Goal: Information Seeking & Learning: Learn about a topic

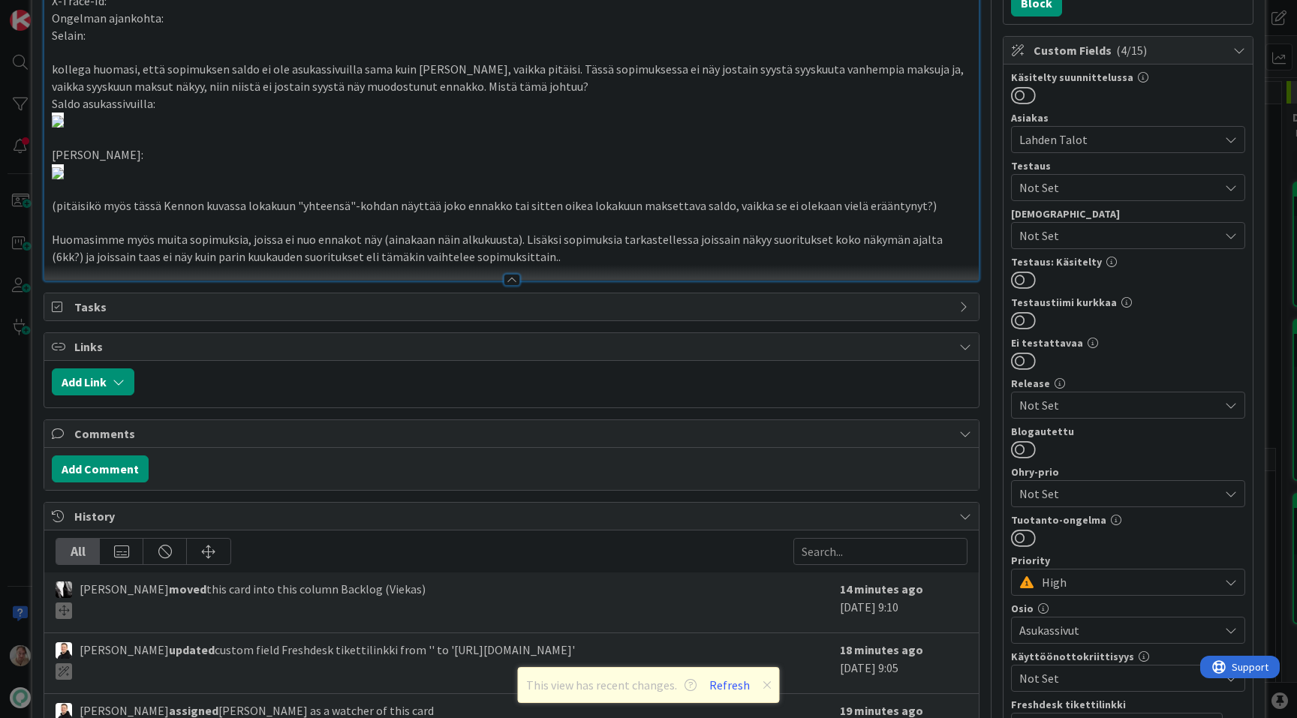
scroll to position [105, 0]
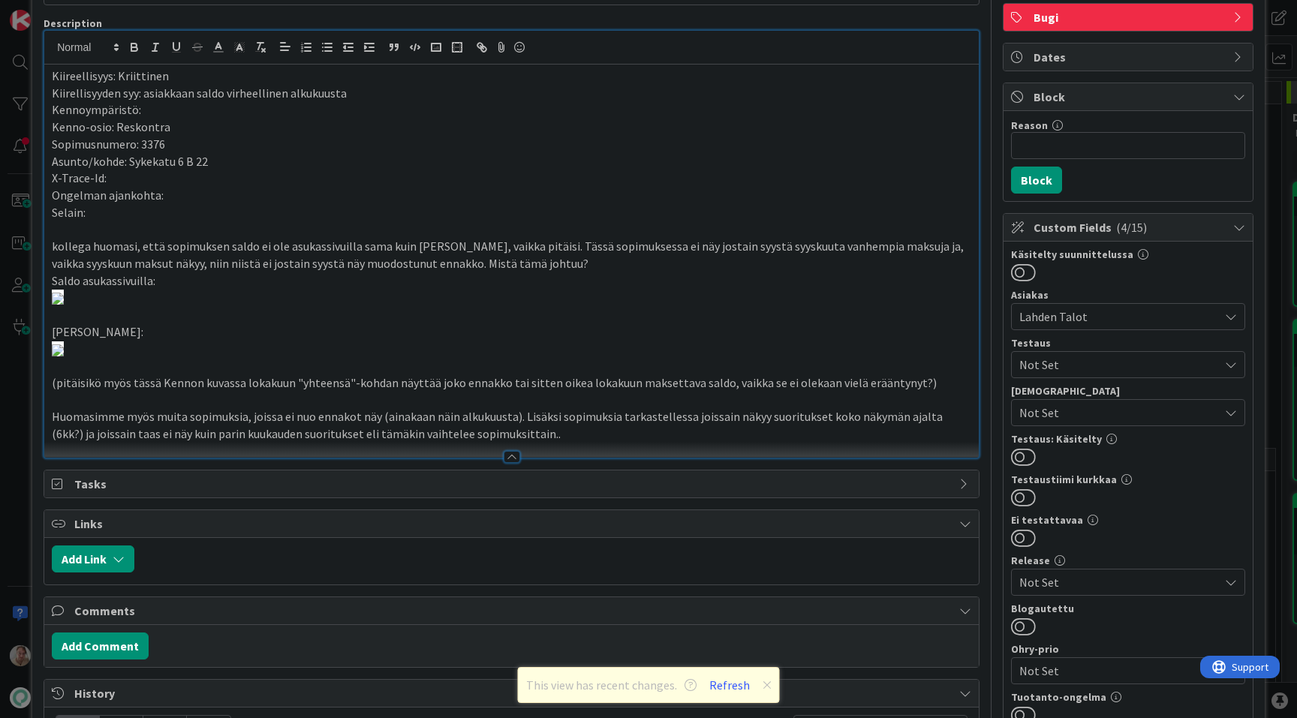
click at [543, 130] on p "Kenno-osio: Reskontra" at bounding box center [512, 127] width 920 height 17
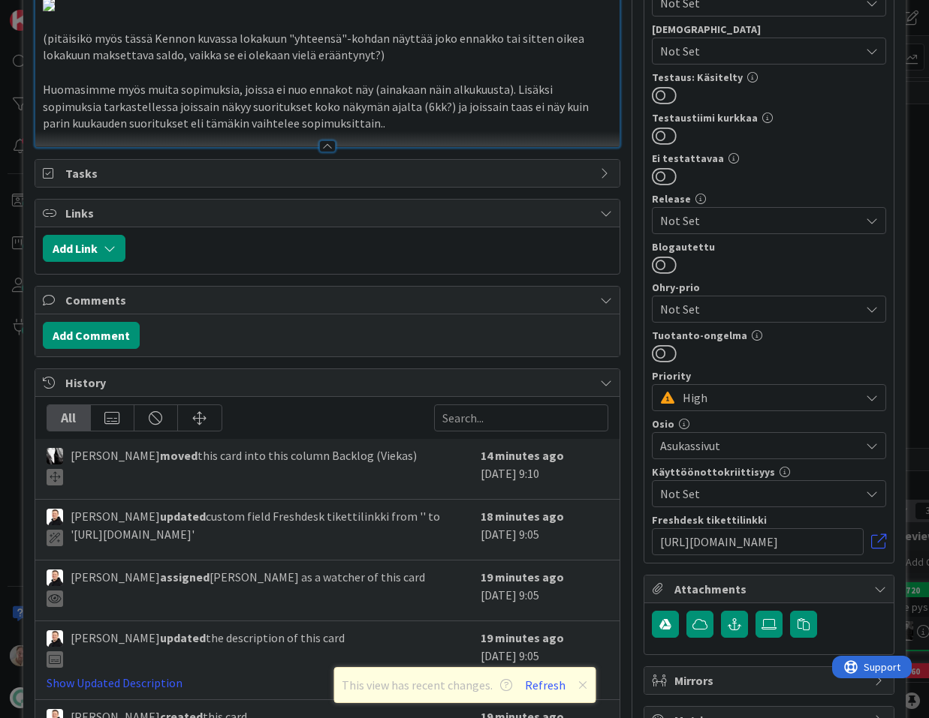
scroll to position [310, 0]
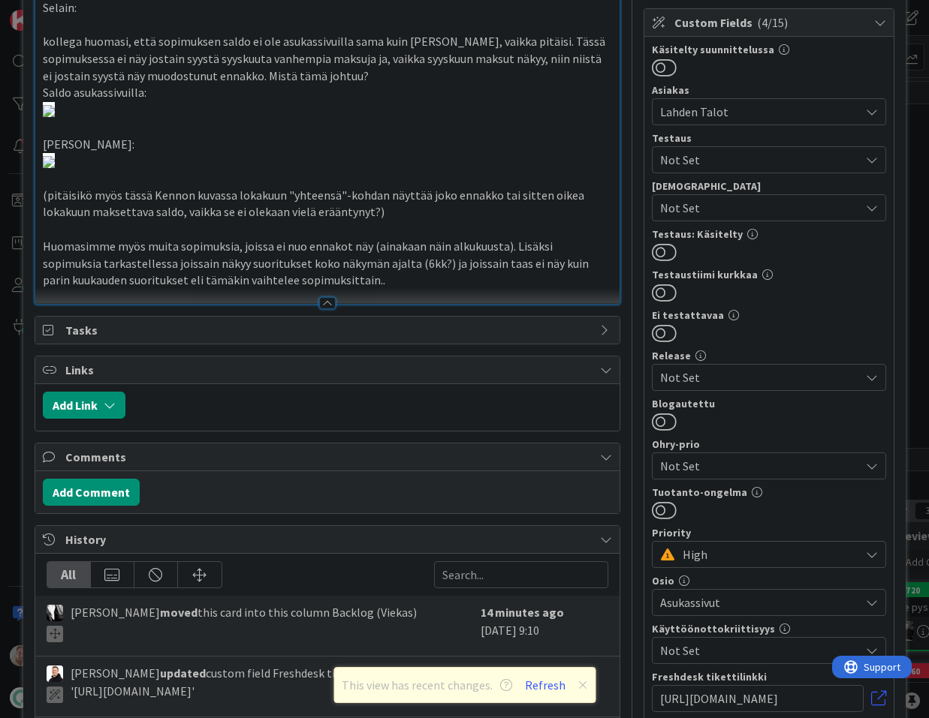
click at [437, 78] on p "kollega huomasi, että sopimuksen saldo ei ole asukassivuilla sama kuin [PERSON_…" at bounding box center [327, 58] width 569 height 51
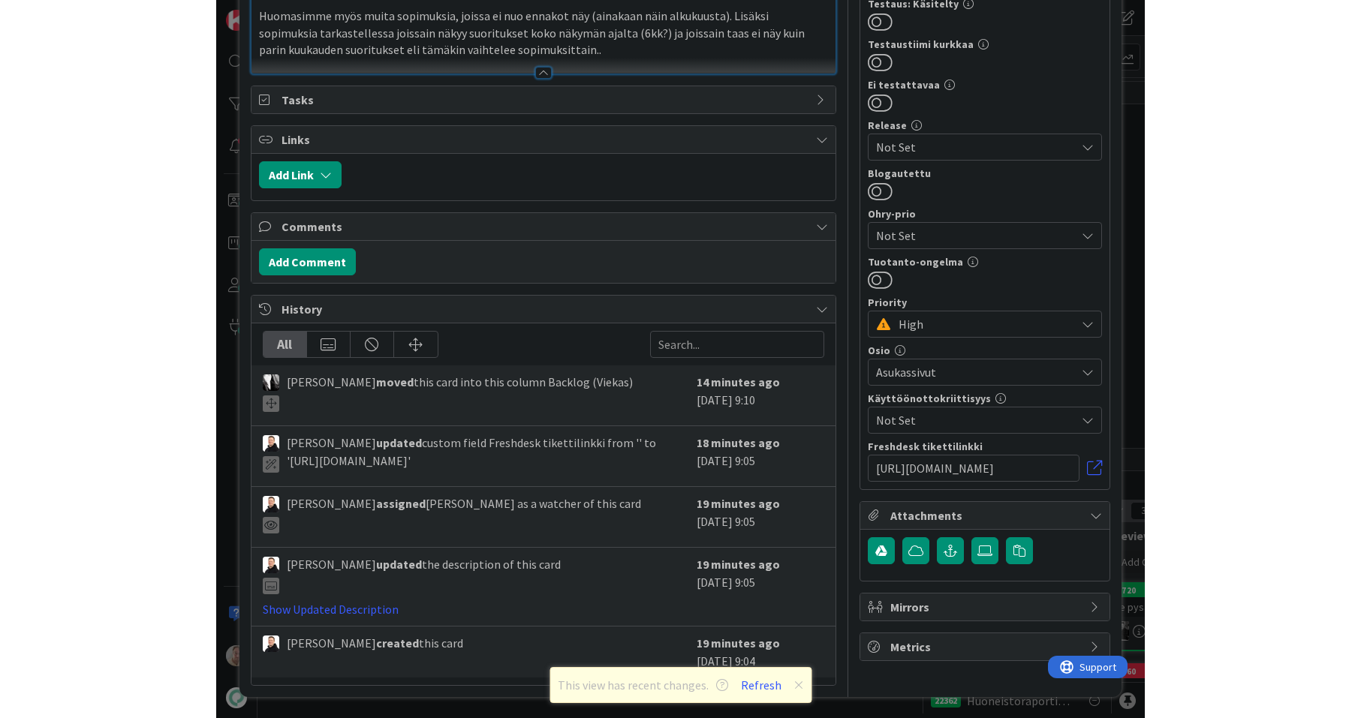
scroll to position [1074, 0]
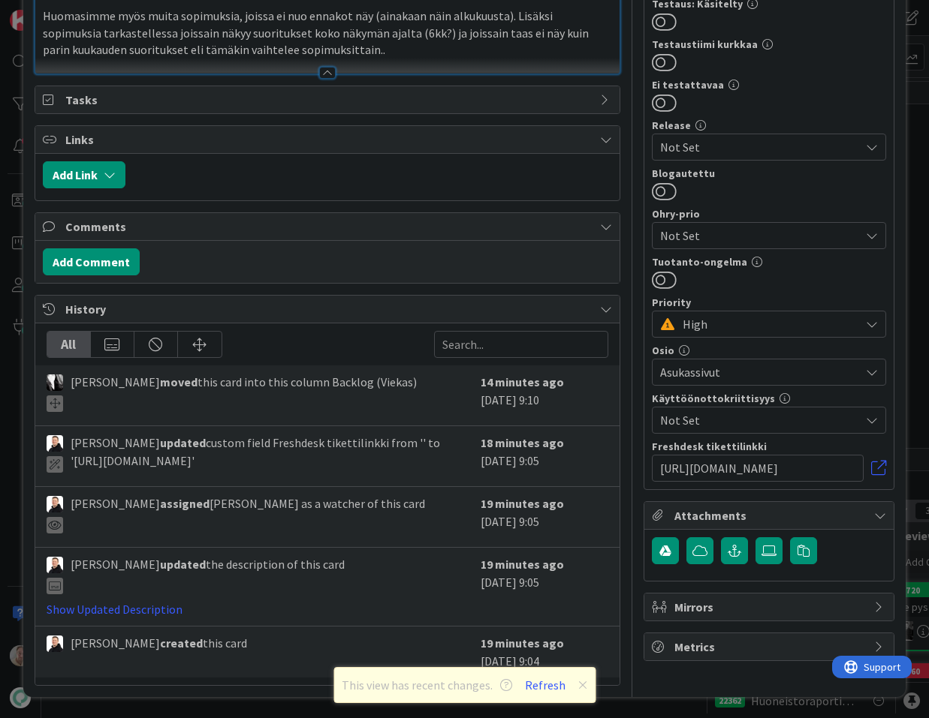
type input "Asukassivujen maksuhistoria"
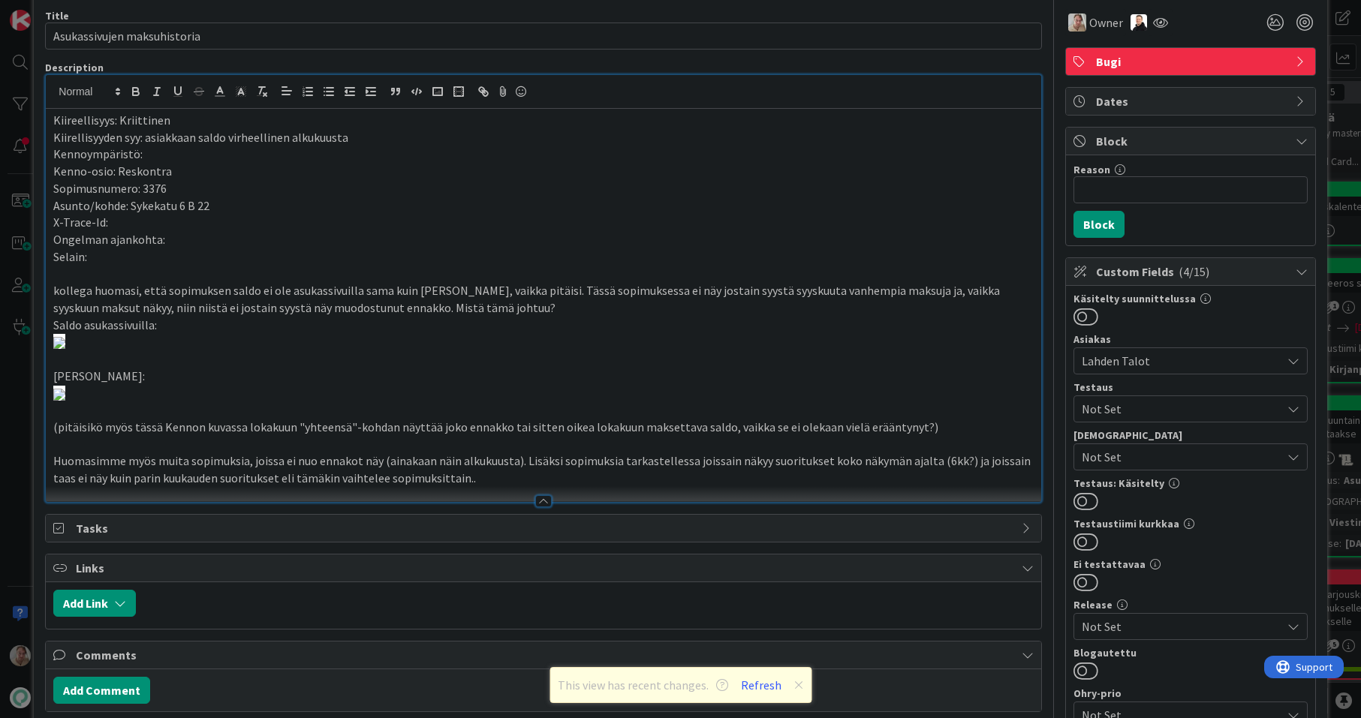
scroll to position [0, 0]
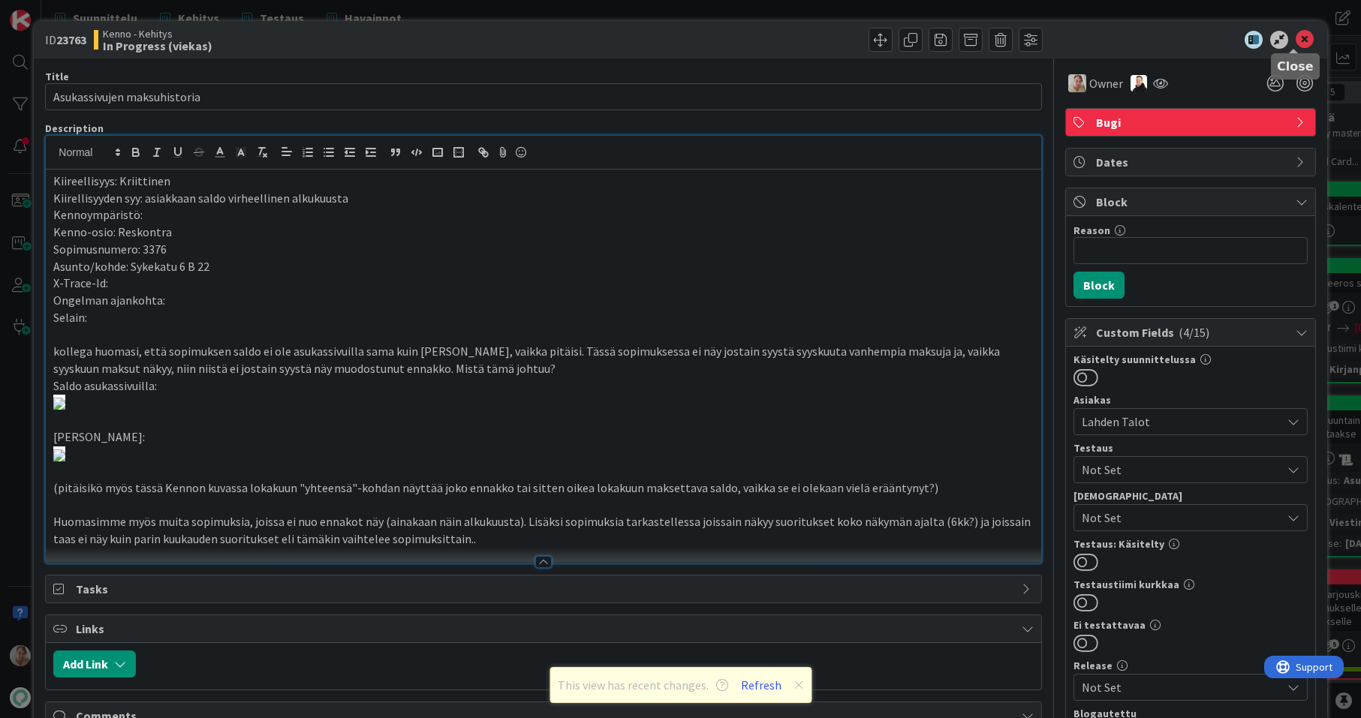
click at [1296, 37] on icon at bounding box center [1305, 40] width 18 height 18
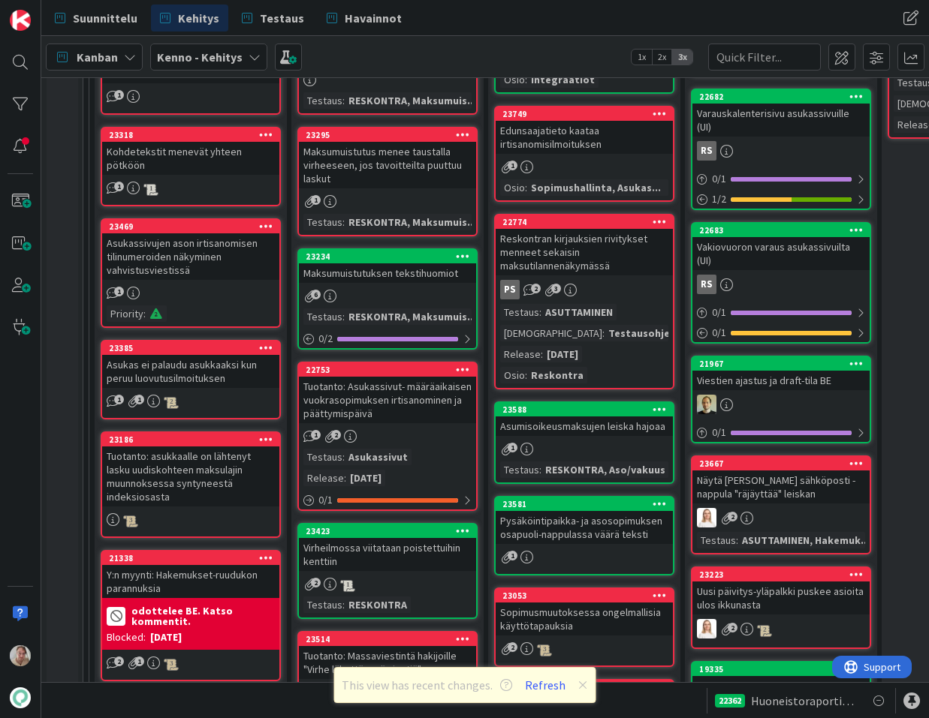
scroll to position [301, 0]
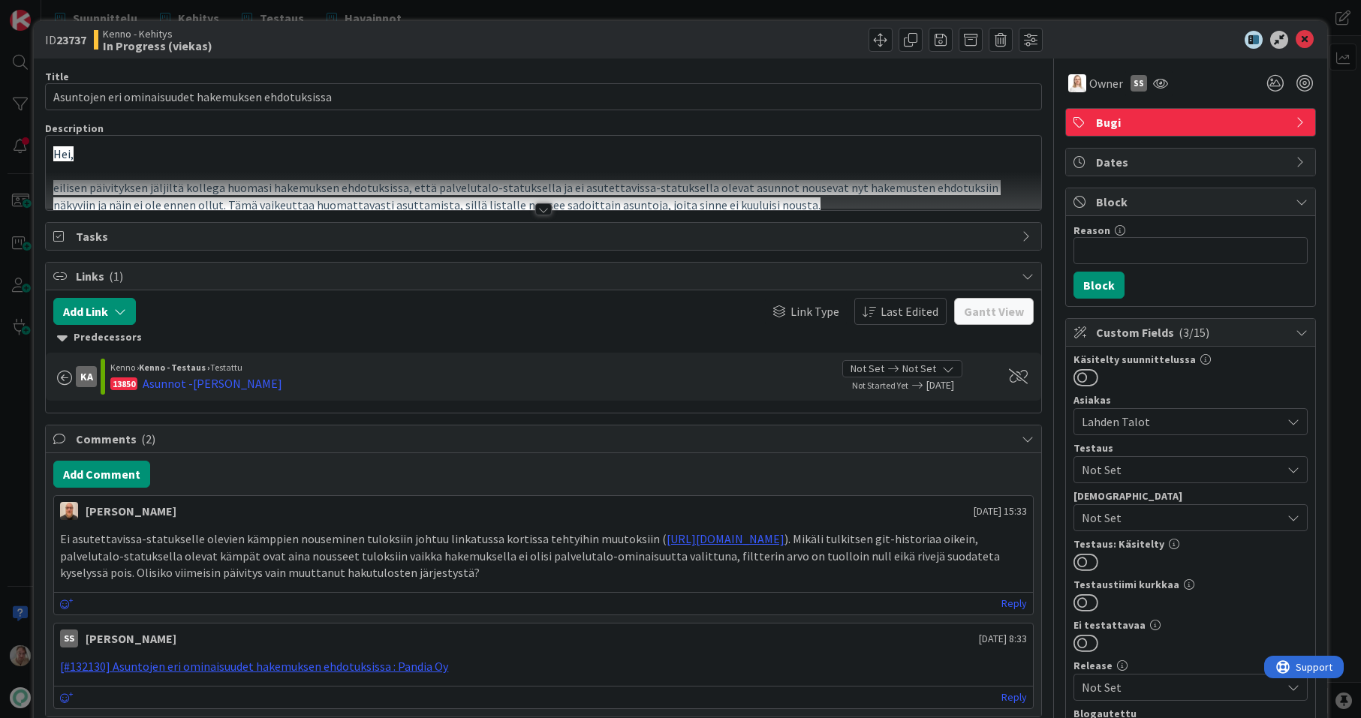
click at [822, 177] on div at bounding box center [543, 191] width 995 height 38
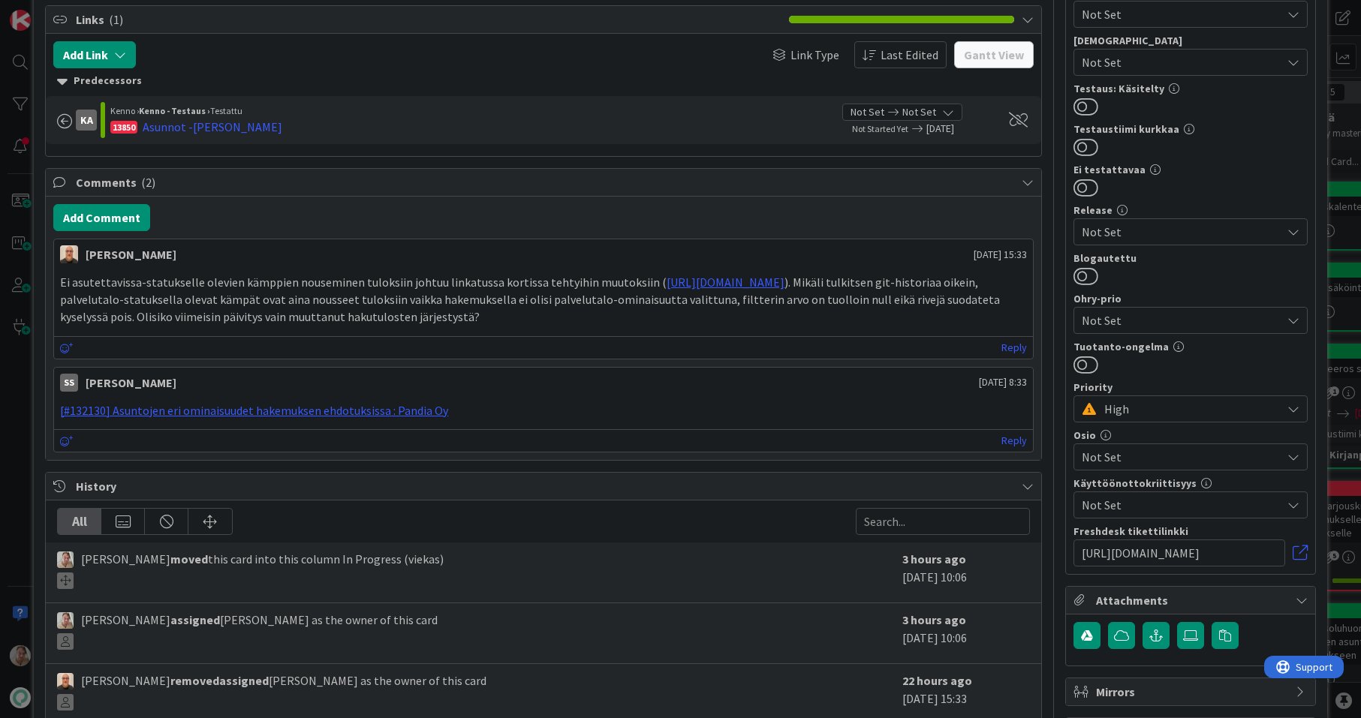
scroll to position [633, 0]
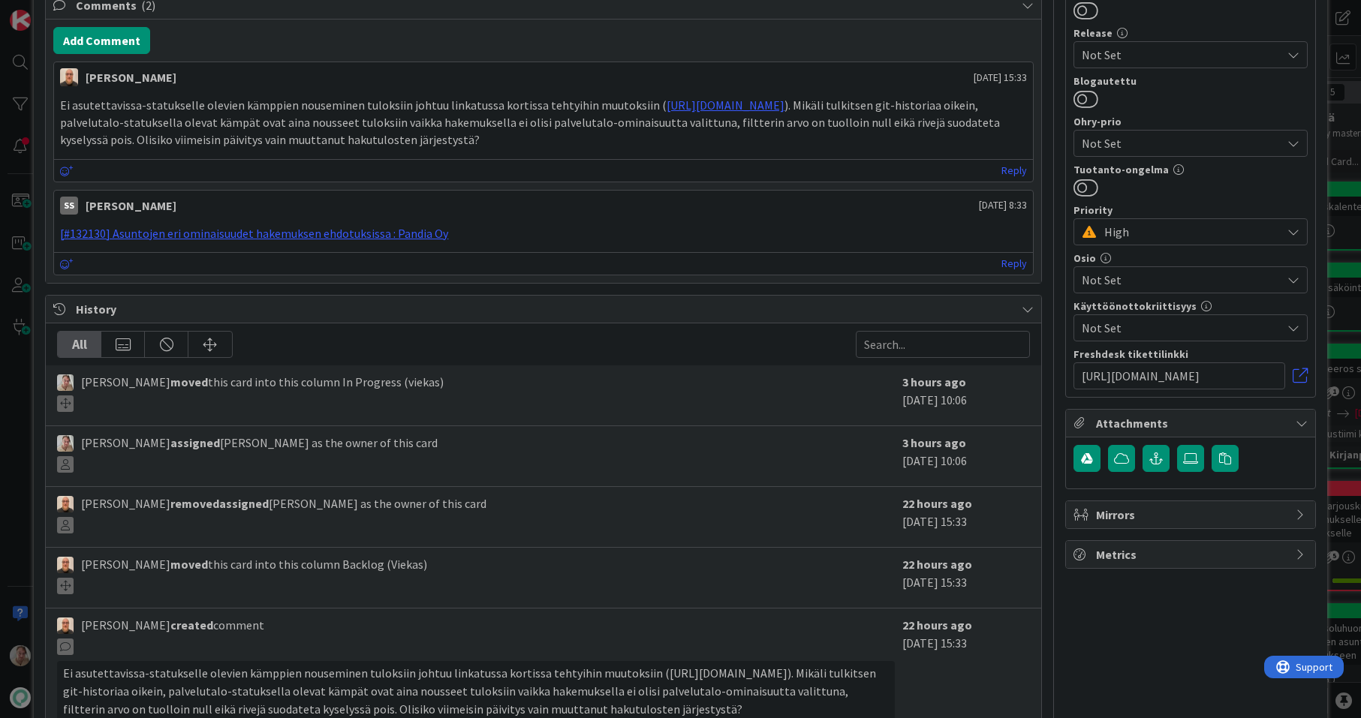
drag, startPoint x: 386, startPoint y: 319, endPoint x: 42, endPoint y: 304, distance: 344.2
click at [42, 304] on div "ID 23737 Kenno - Kehitys In Progress (viekas) Title 50 / 128 Asuntojen eri omin…" at bounding box center [680, 81] width 1293 height 1386
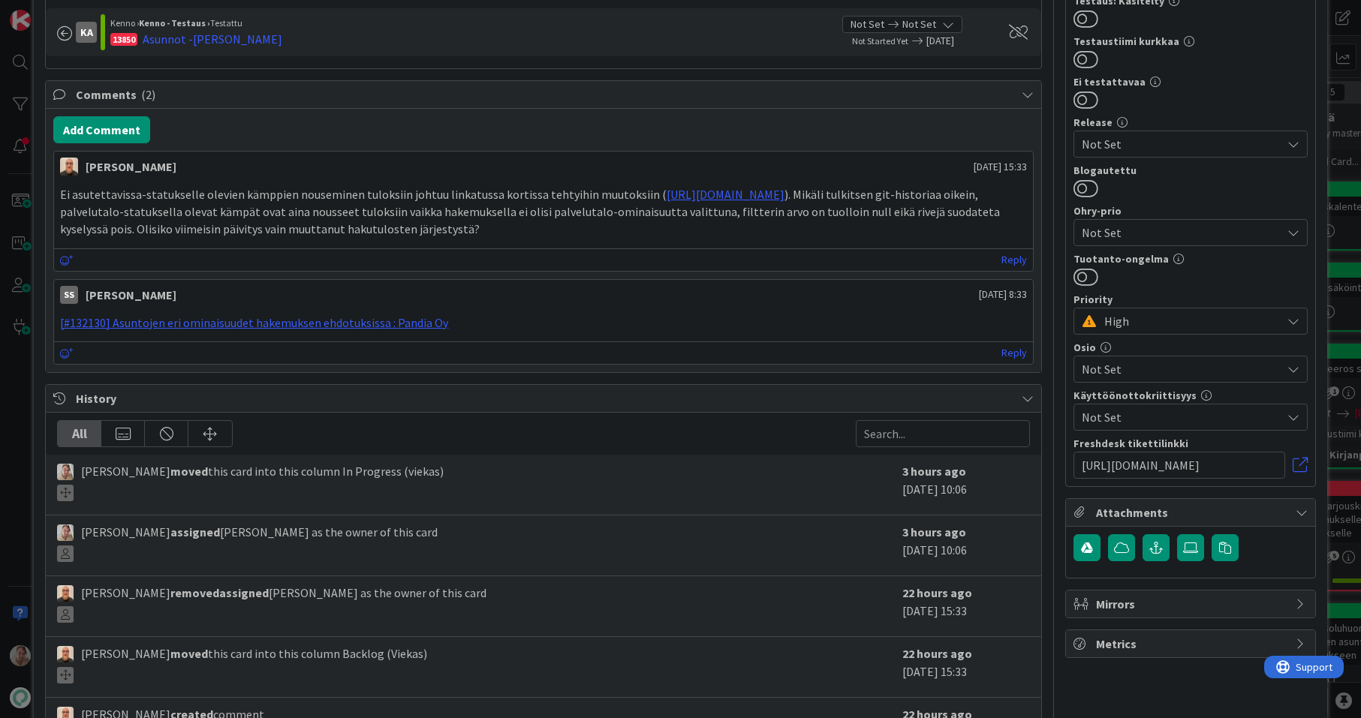
scroll to position [563, 0]
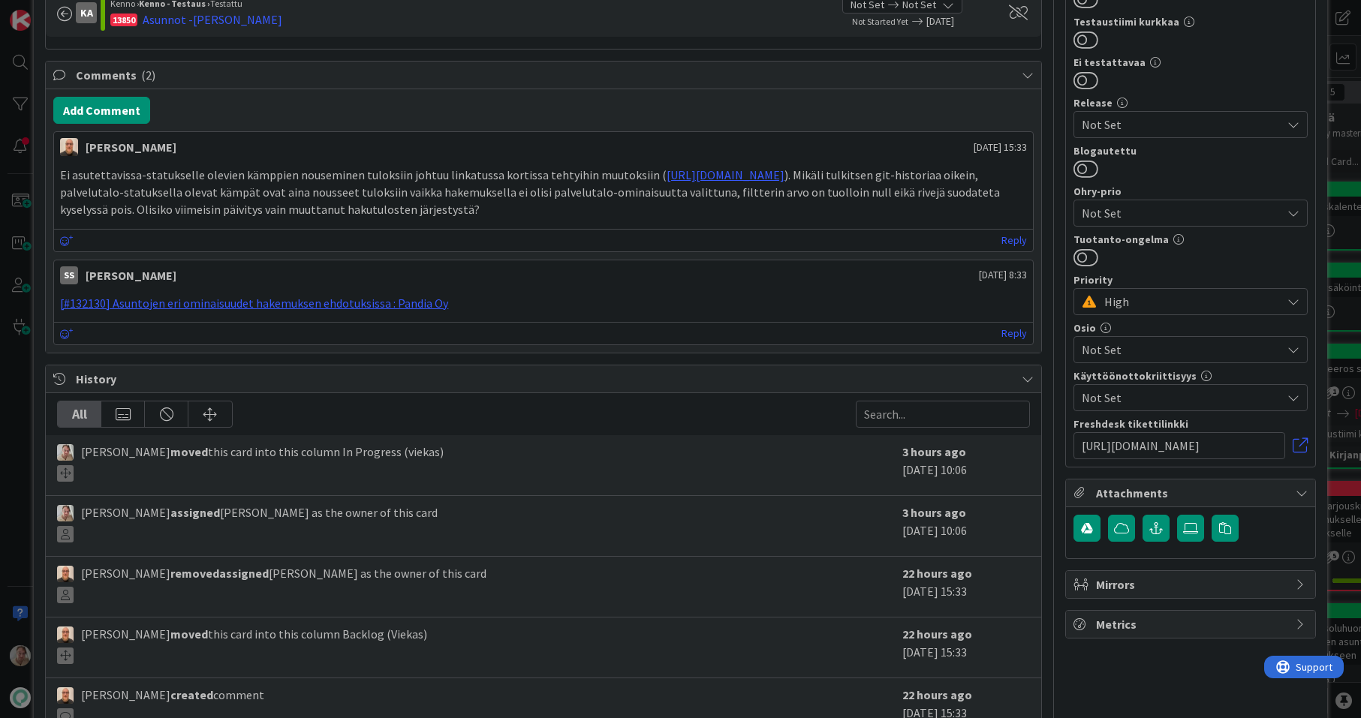
drag, startPoint x: 369, startPoint y: 398, endPoint x: 22, endPoint y: 372, distance: 348.6
click at [22, 372] on div "ID 23737 Kenno - Kehitys In Progress (viekas) Title 50 / 128 Asuntojen eri omin…" at bounding box center [680, 359] width 1361 height 718
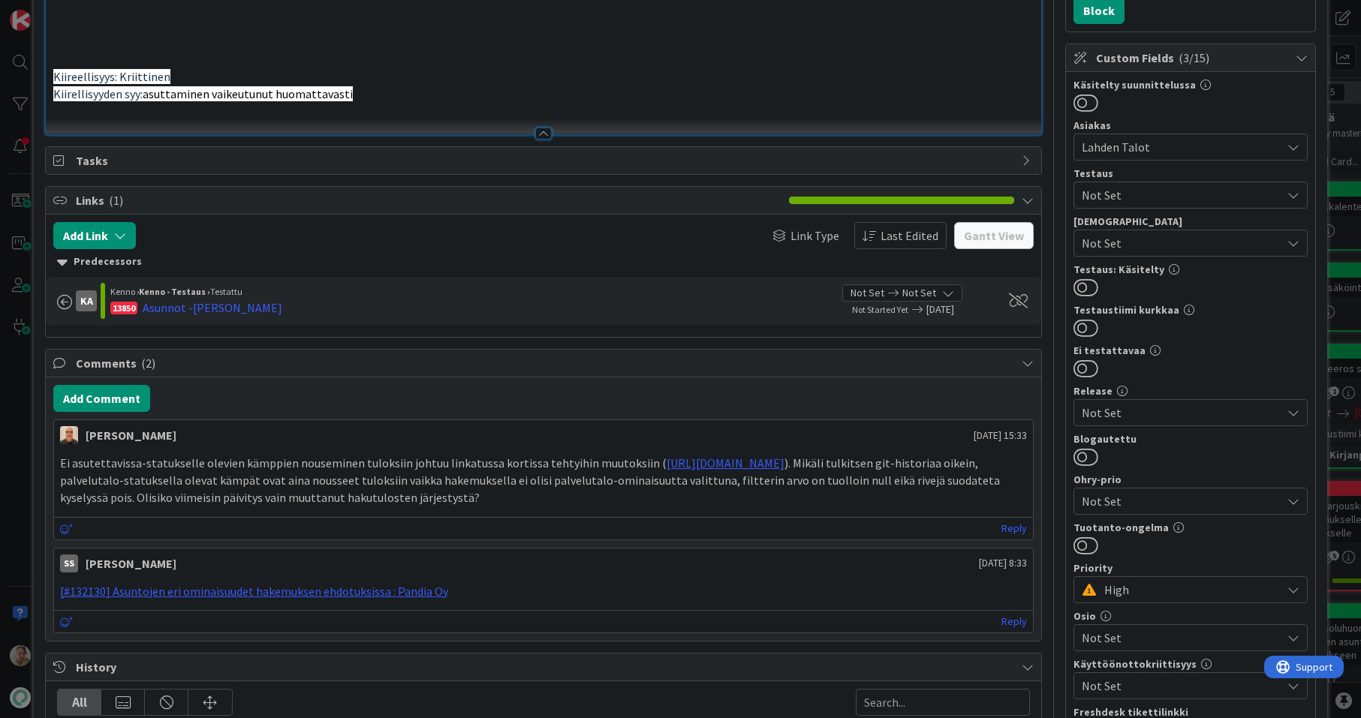
scroll to position [0, 0]
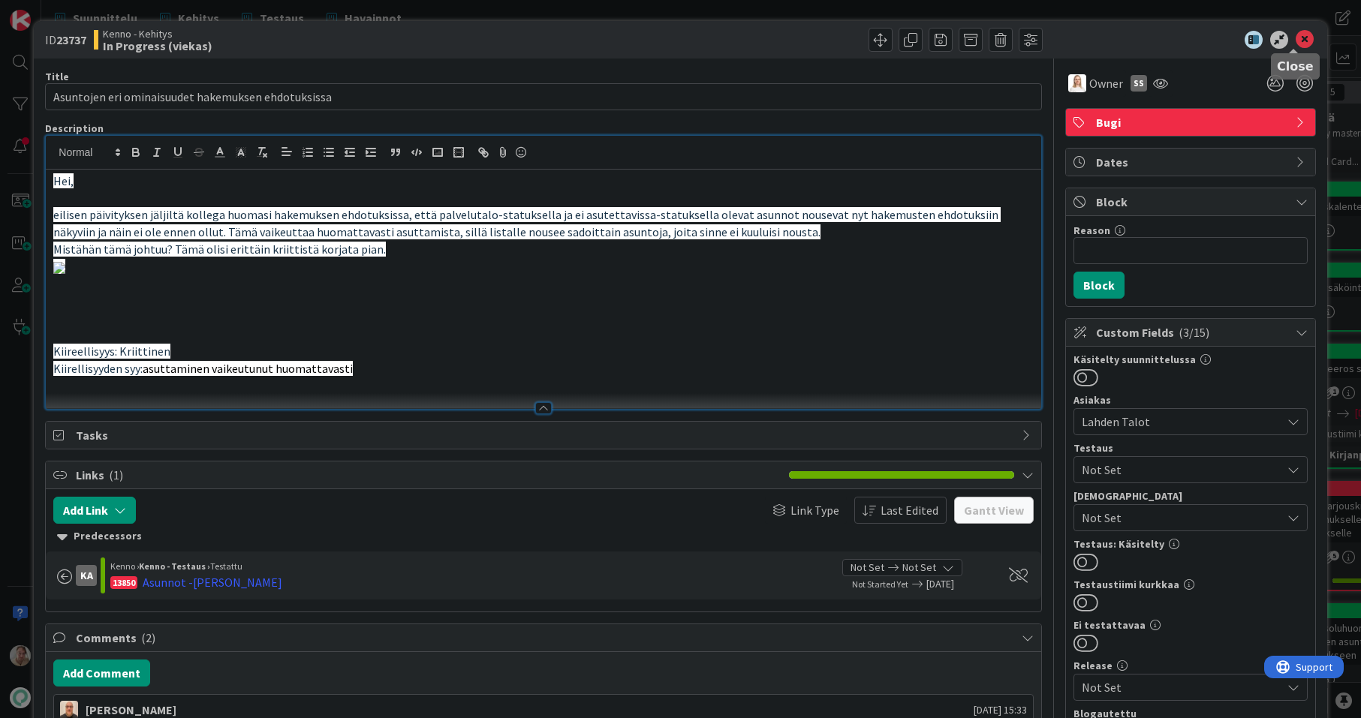
click at [1296, 35] on icon at bounding box center [1305, 40] width 18 height 18
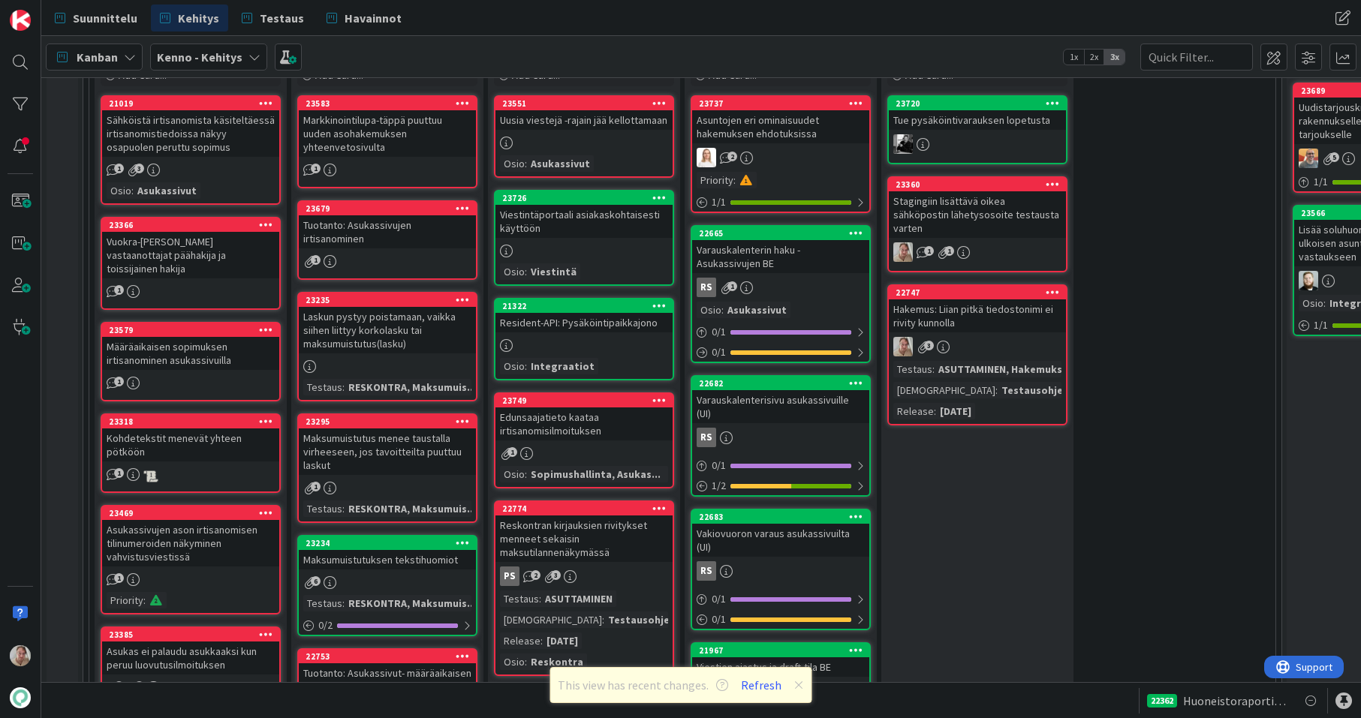
scroll to position [410, 0]
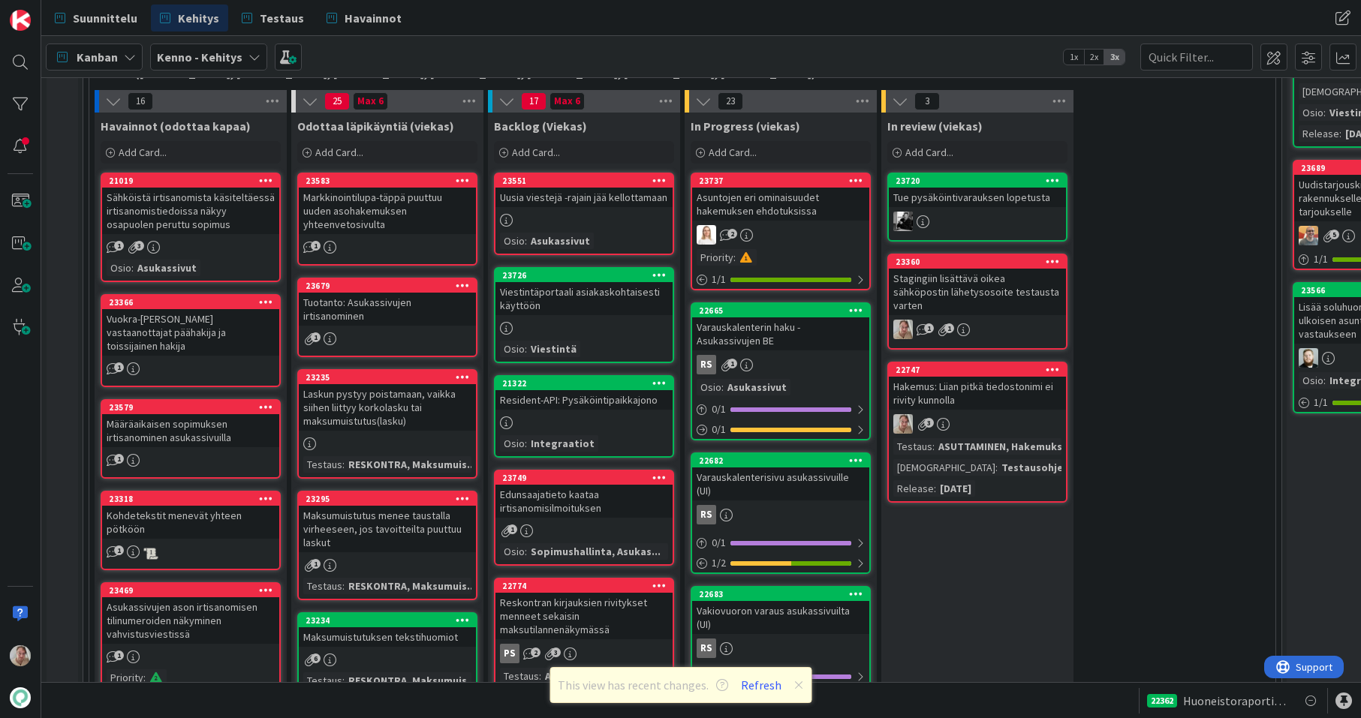
click at [762, 695] on div "This view has recent changes. Refresh" at bounding box center [681, 685] width 262 height 36
click at [763, 688] on button "Refresh" at bounding box center [761, 686] width 51 height 20
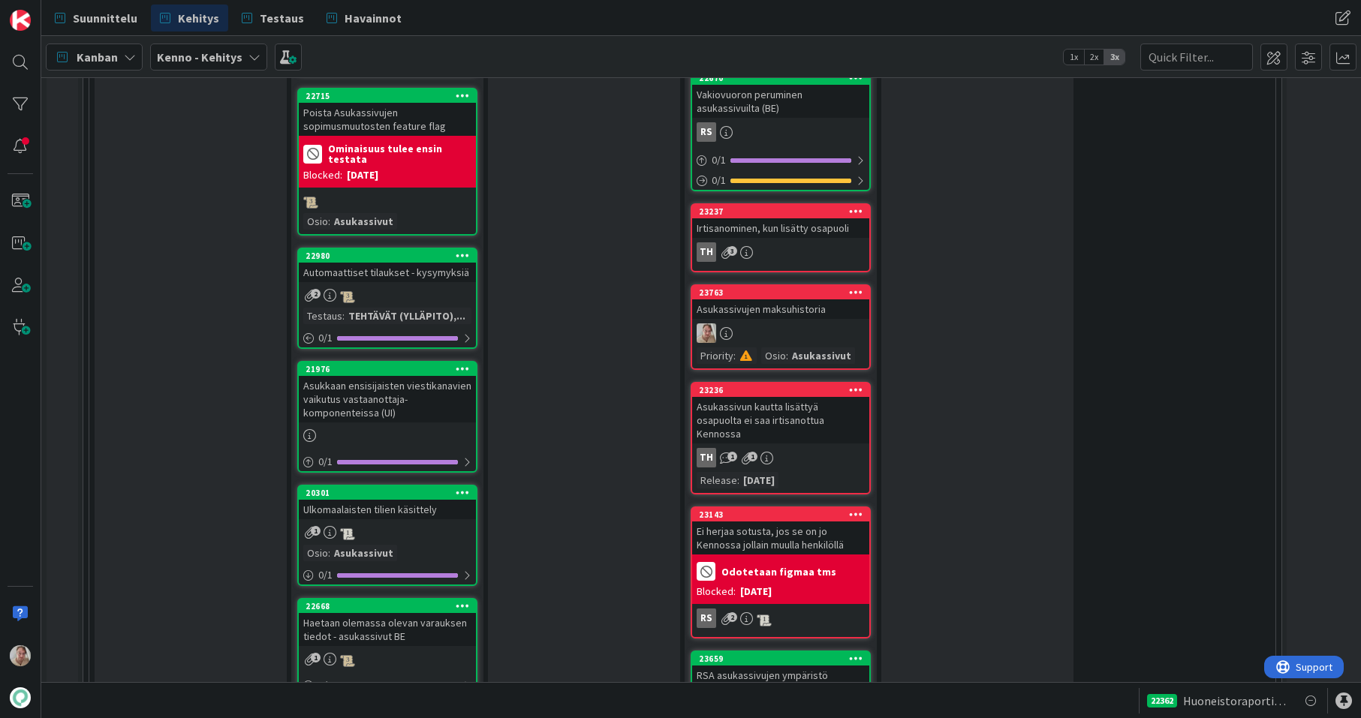
scroll to position [3187, 0]
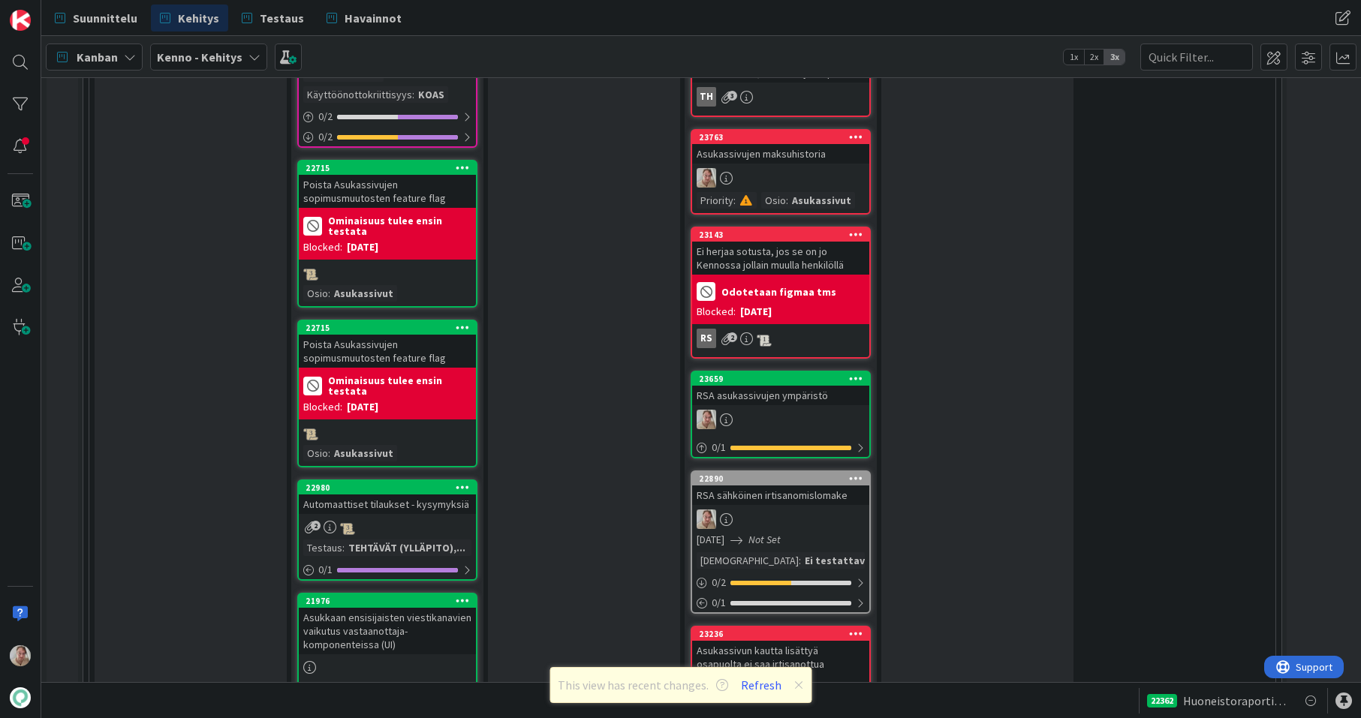
scroll to position [3090, 0]
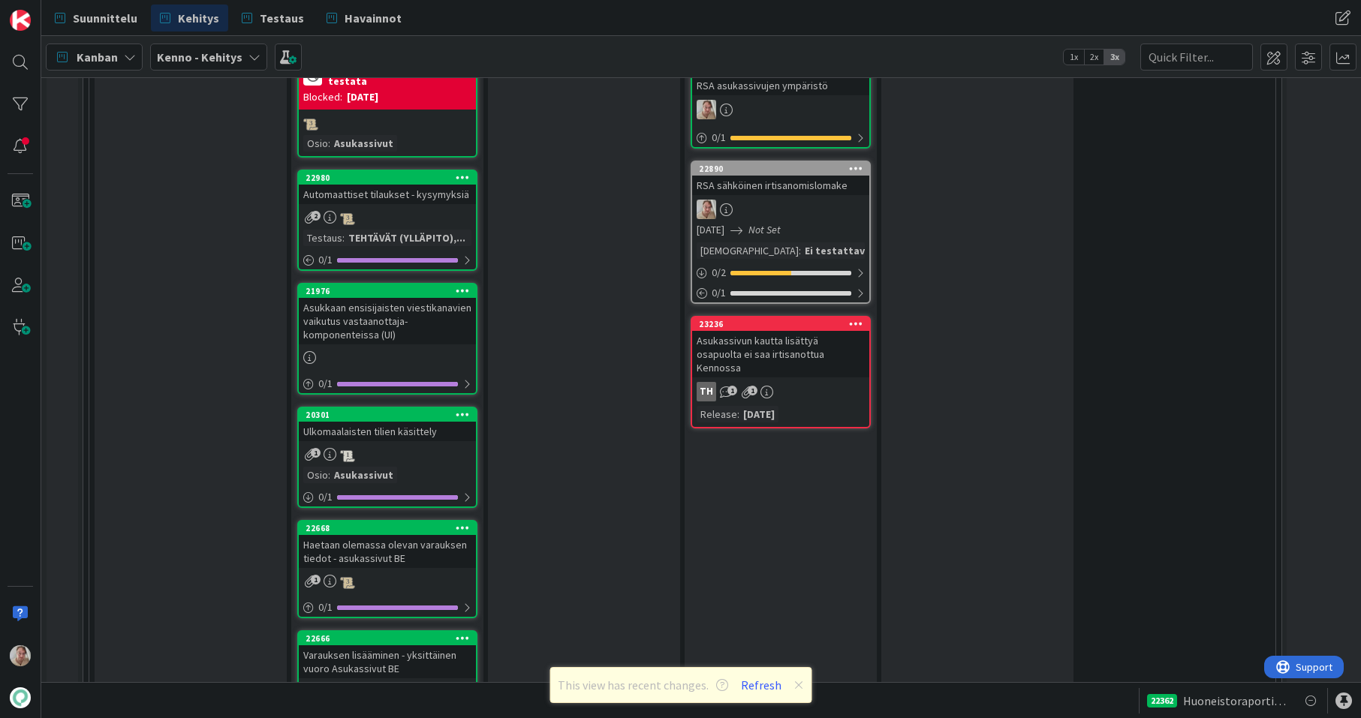
drag, startPoint x: 774, startPoint y: 181, endPoint x: 528, endPoint y: 708, distance: 581.7
click at [767, 331] on div "Asukassivun kautta lisättyä osapuolta ei saa irtisanottua Kennossa" at bounding box center [780, 354] width 177 height 47
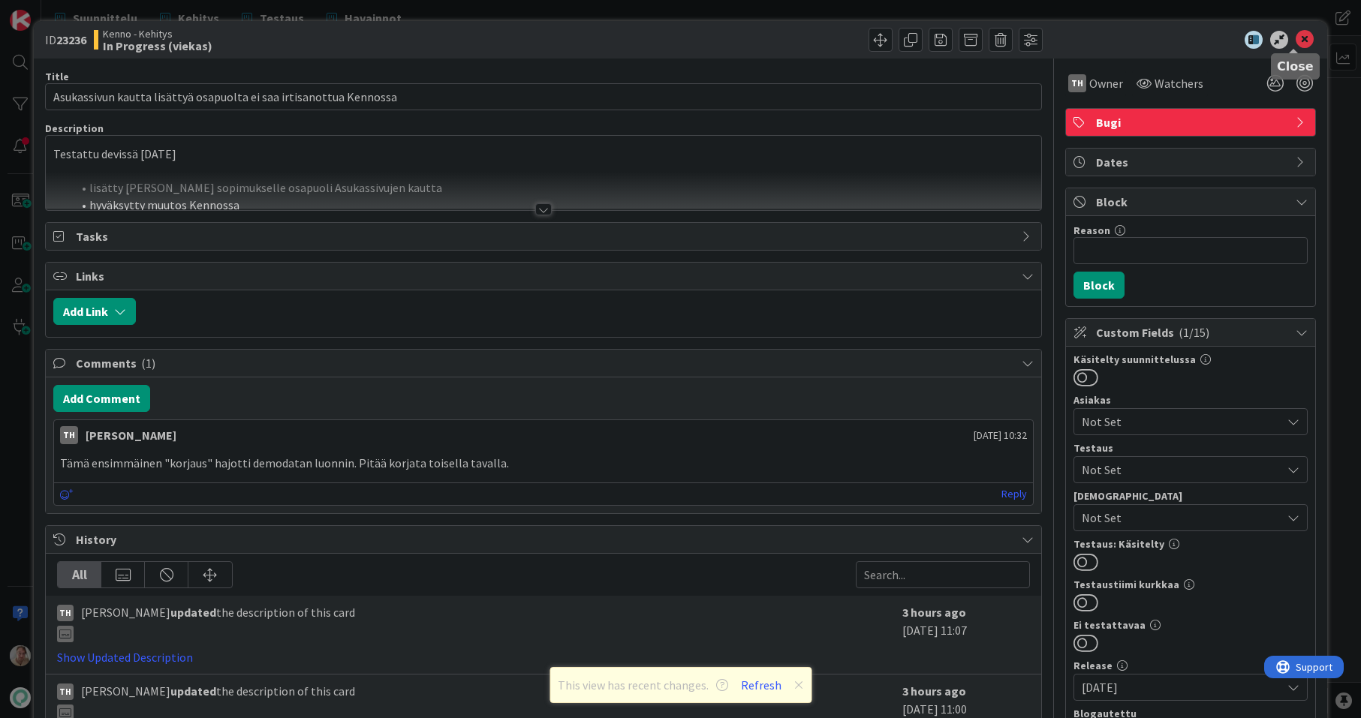
click at [1296, 35] on icon at bounding box center [1305, 40] width 18 height 18
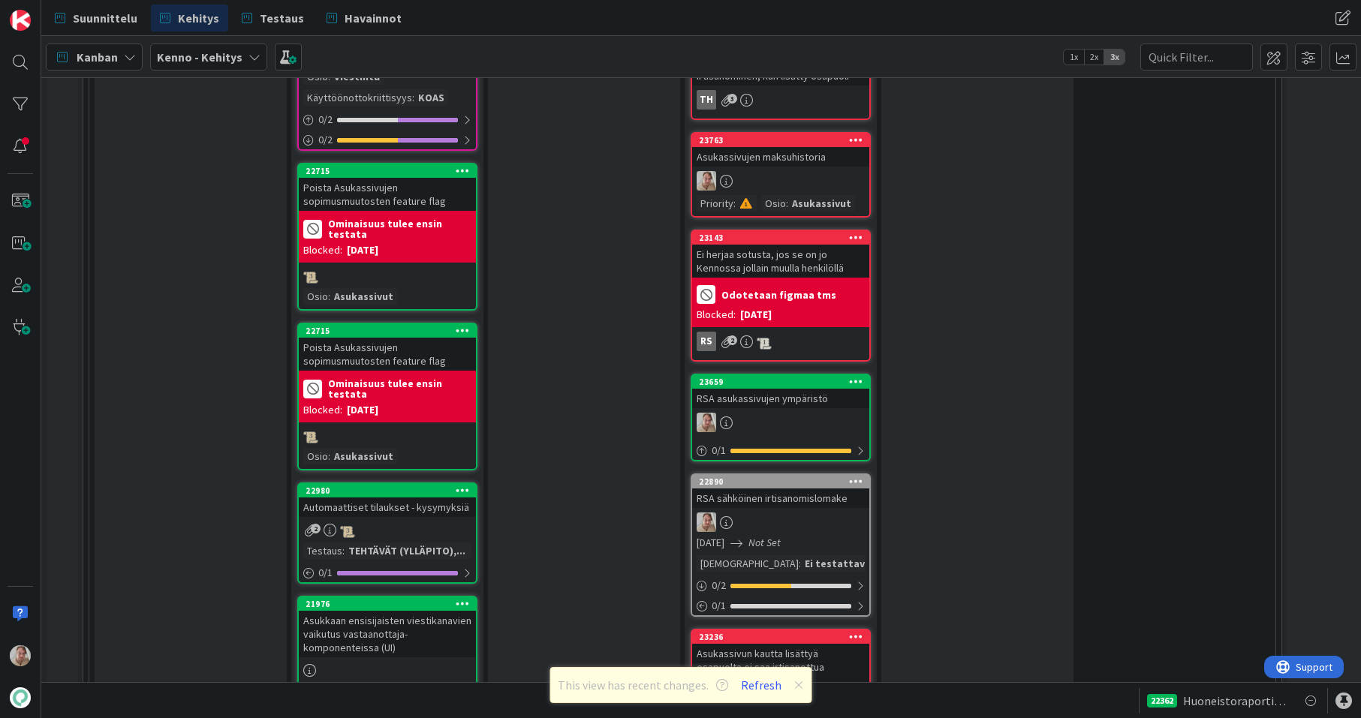
scroll to position [2700, 0]
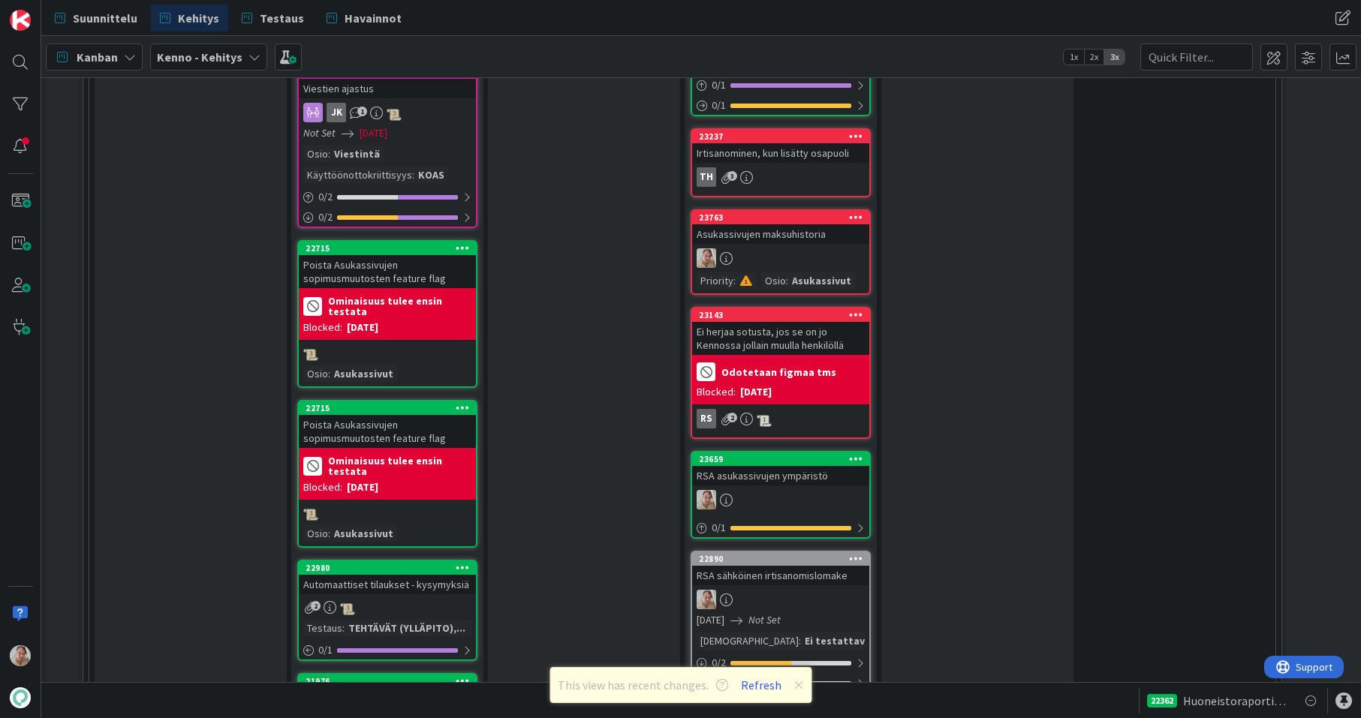
click at [790, 224] on div "Asukassivujen maksuhistoria" at bounding box center [780, 234] width 177 height 20
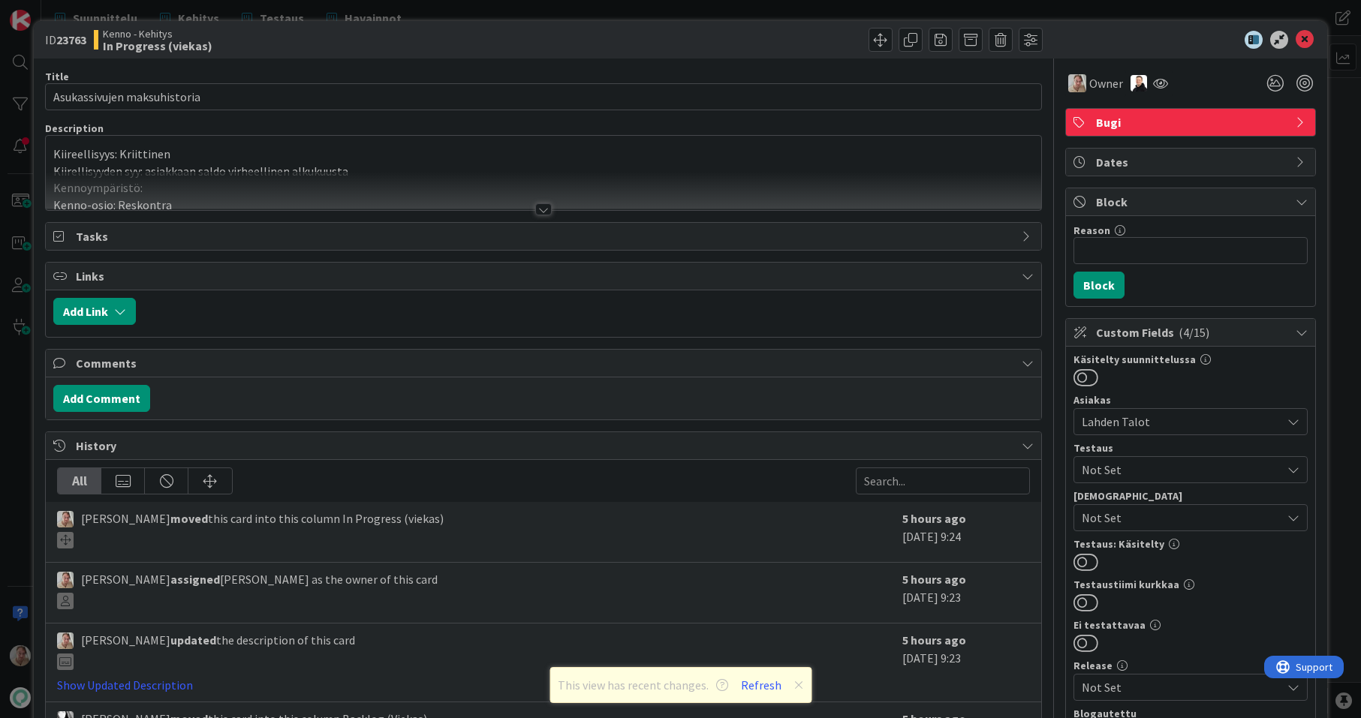
type input "Asukassivujen maksuhistoria"
click at [518, 167] on p "Kiirellisyyden syy: asiakkaan saldo virheellinen alkukuusta" at bounding box center [543, 171] width 980 height 17
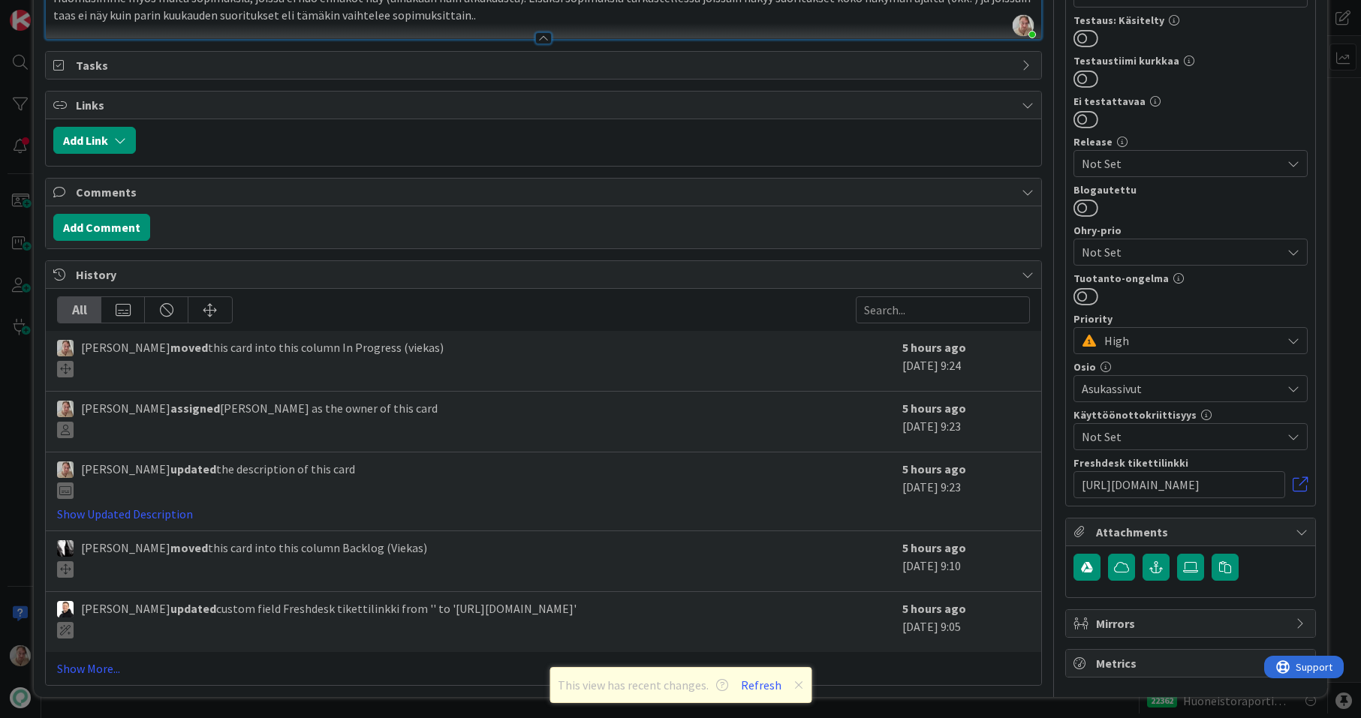
scroll to position [1689, 0]
click at [764, 689] on button "Refresh" at bounding box center [761, 686] width 51 height 20
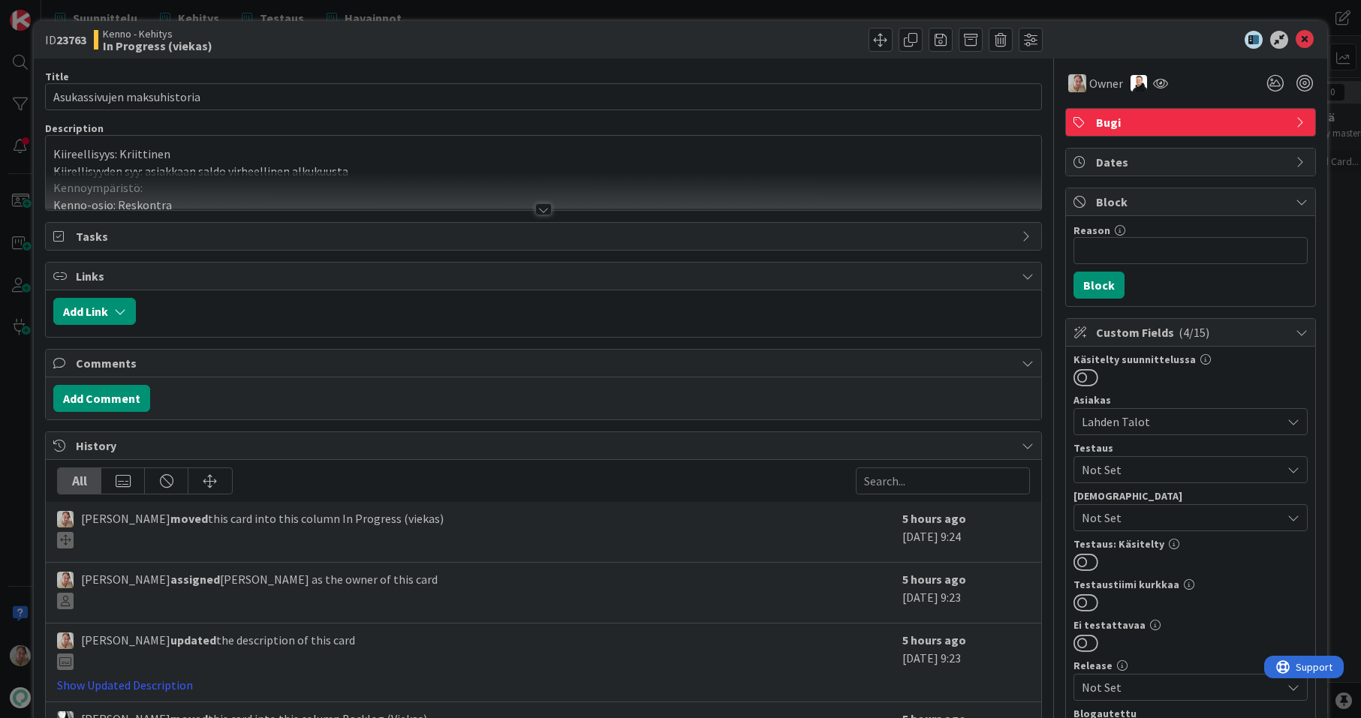
click at [794, 137] on div "Kiireellisyys: Kriittinen Kiirellisyyden syy: asiakkaan saldo virheellinen alku…" at bounding box center [543, 173] width 995 height 74
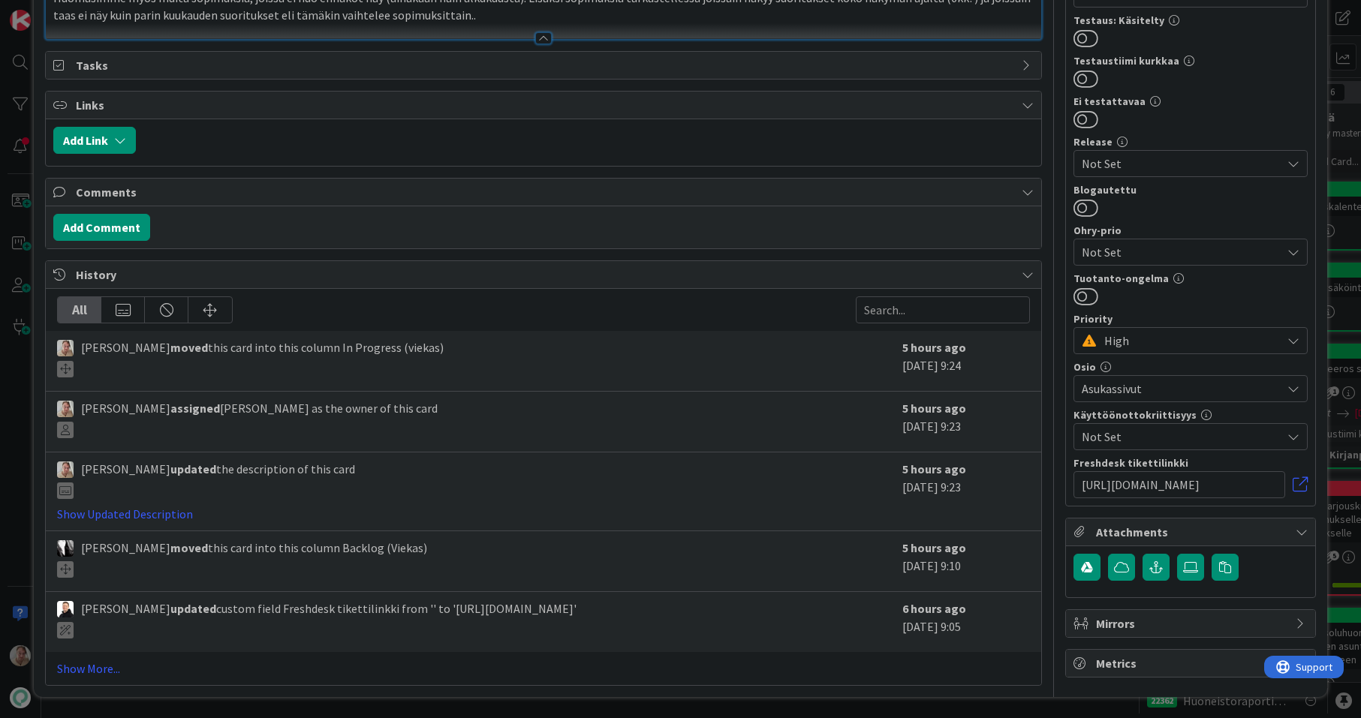
scroll to position [89, 0]
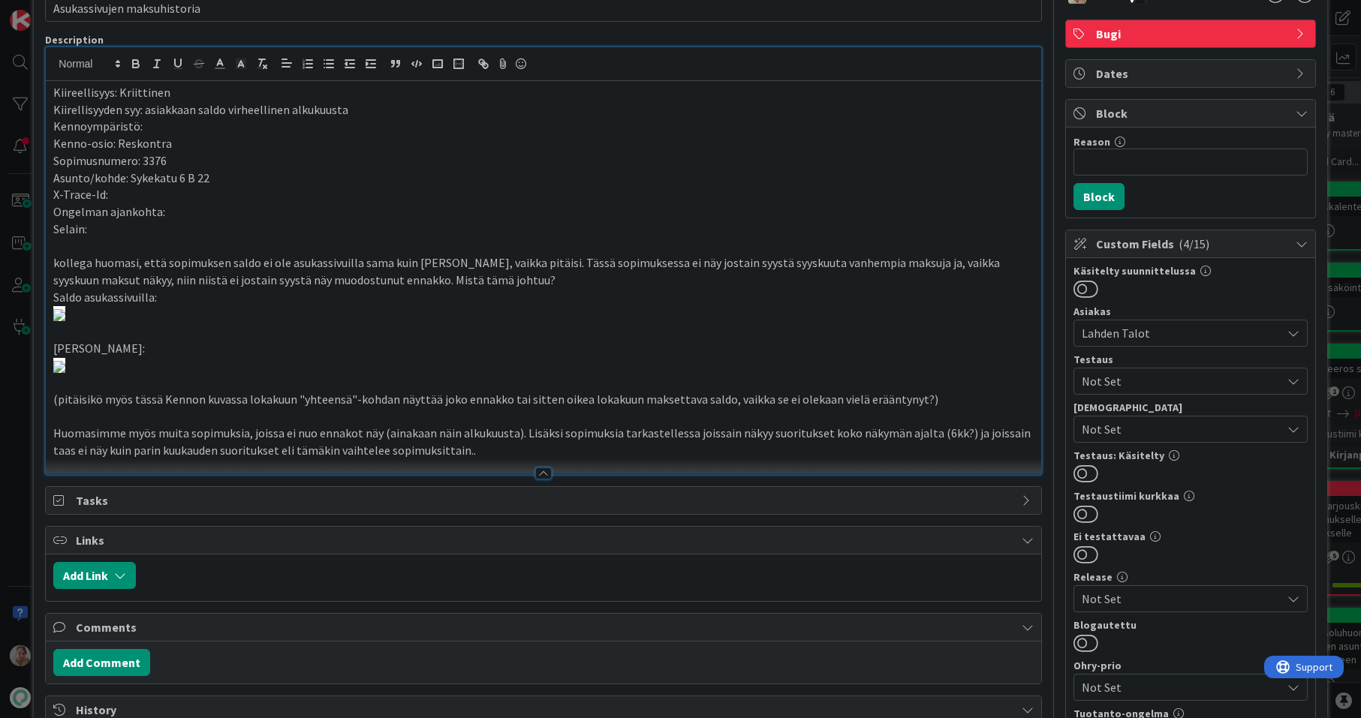
type input "Asukassivujen maksuhistoria"
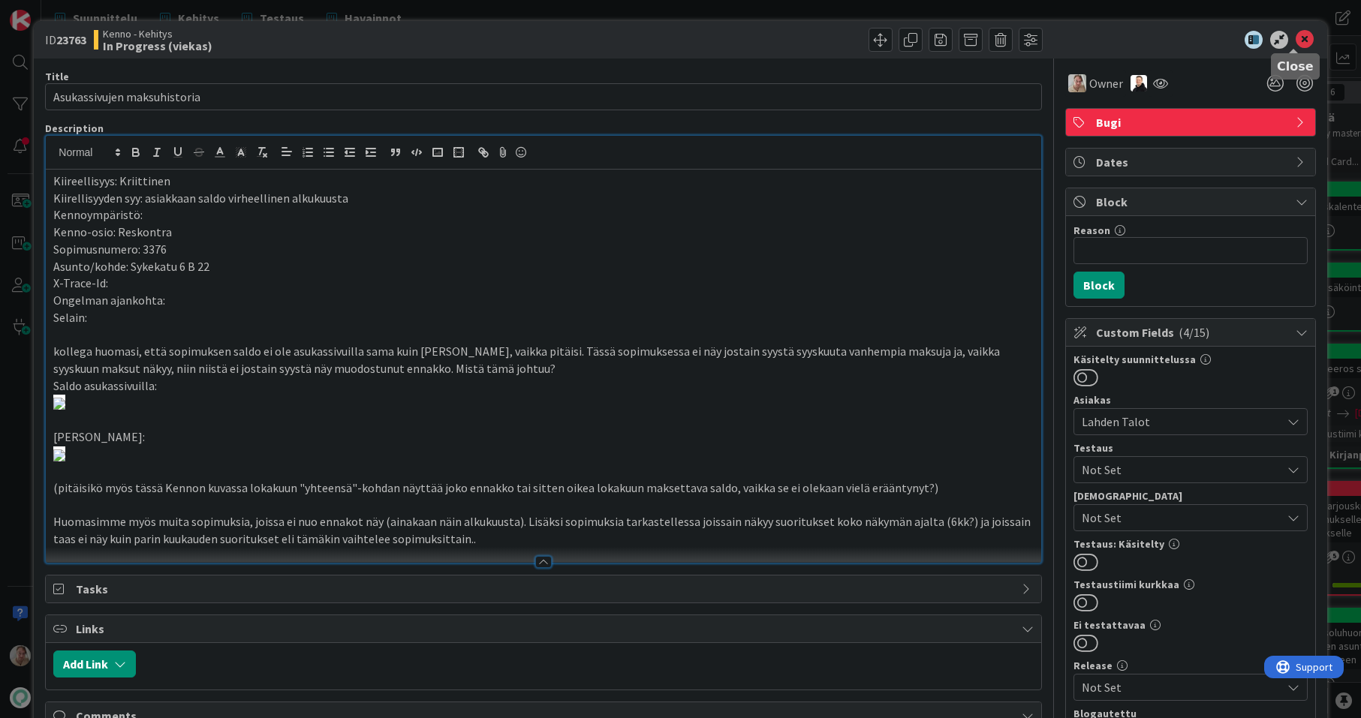
click at [1296, 42] on icon at bounding box center [1305, 40] width 18 height 18
